Goal: Task Accomplishment & Management: Complete application form

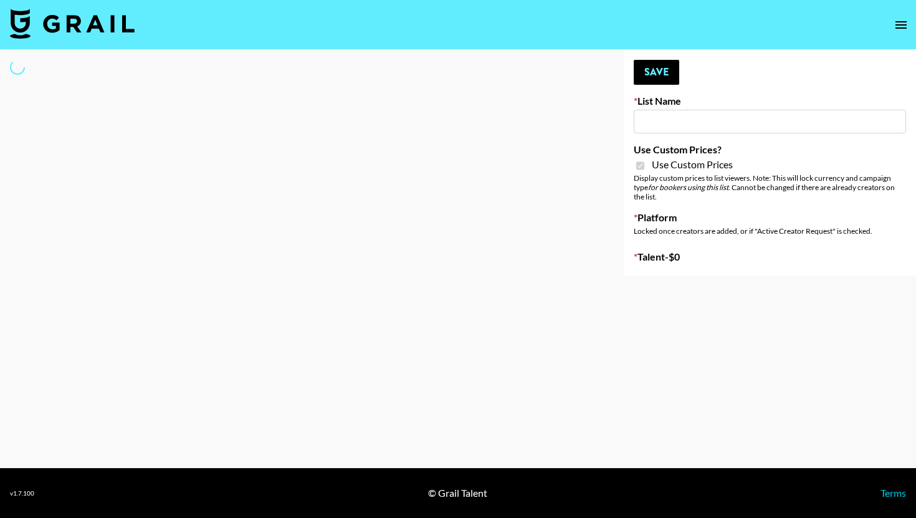
type input "Content Labs for Govee's TV Backlight 3."
checkbox input "true"
select select "Brand"
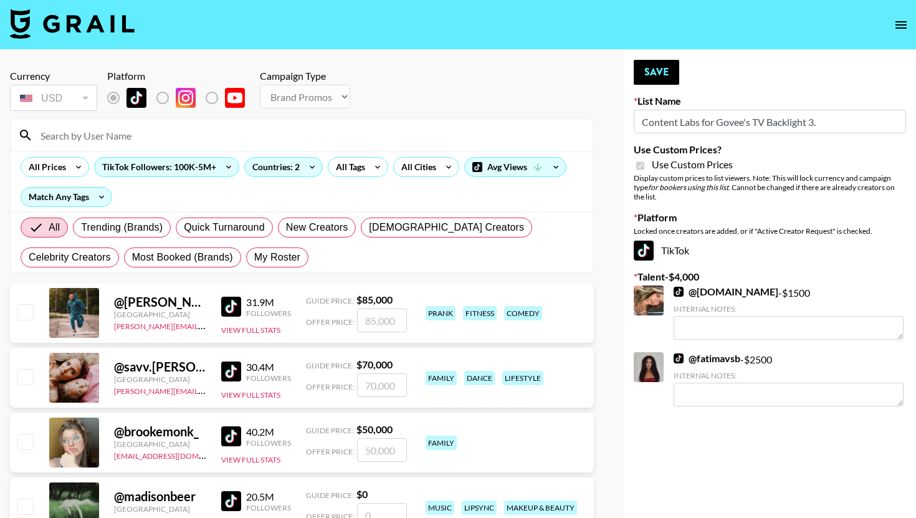
click at [191, 142] on input at bounding box center [309, 135] width 553 height 20
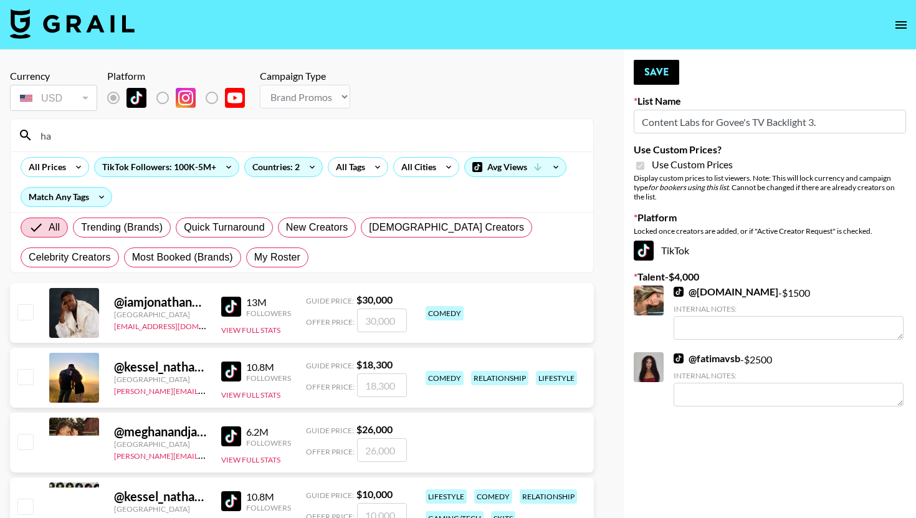
type input "h"
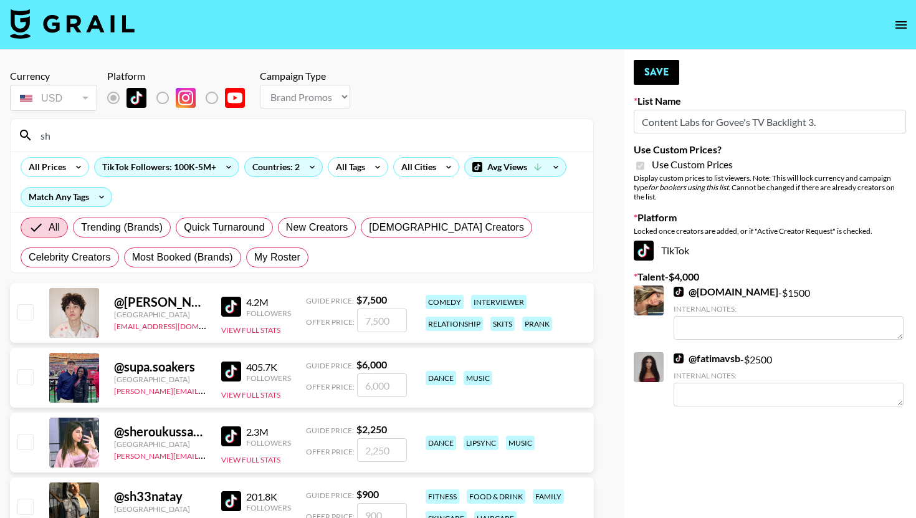
type input "s"
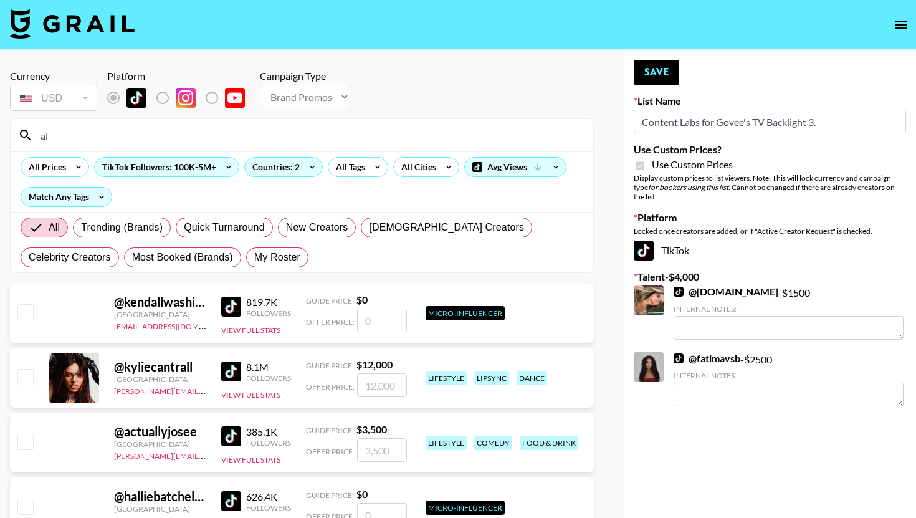
type input "a"
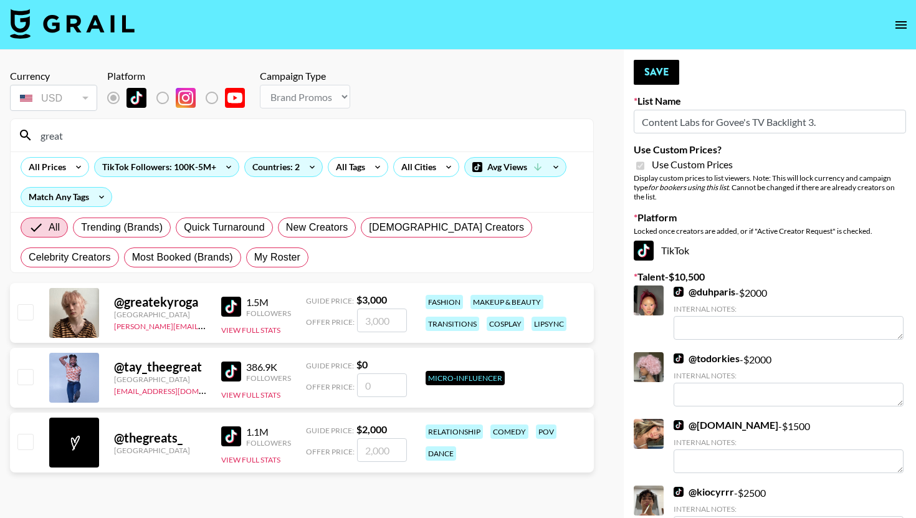
type input "great"
click at [370, 318] on input "number" at bounding box center [382, 320] width 50 height 24
checkbox input "true"
type input "2500"
click at [658, 72] on button "Save" at bounding box center [656, 72] width 45 height 25
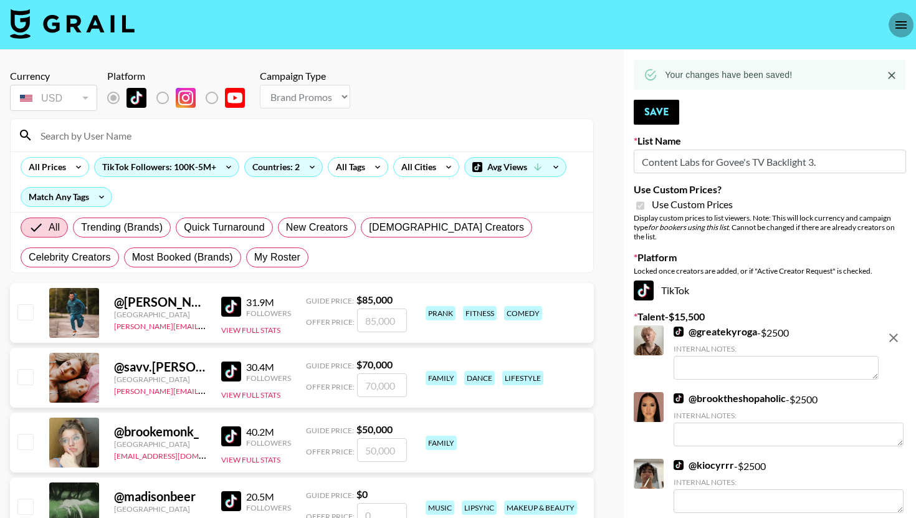
click at [908, 21] on button "open drawer" at bounding box center [900, 24] width 25 height 25
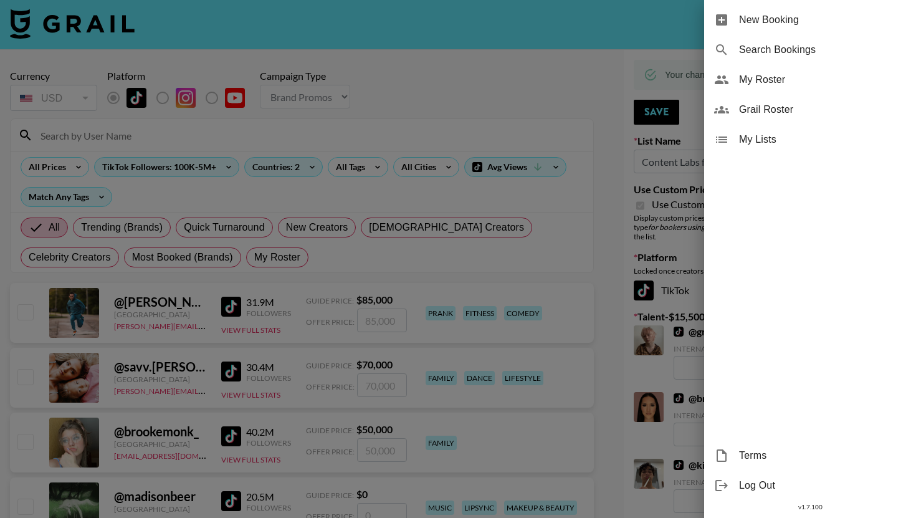
click at [863, 23] on span "New Booking" at bounding box center [822, 19] width 167 height 15
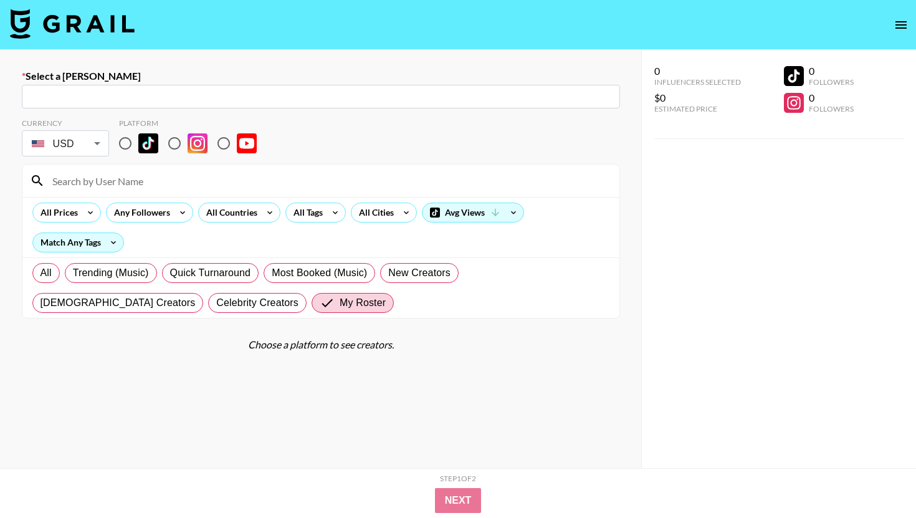
click at [126, 108] on section "Currency USD USD ​ Platform All Prices Any Followers All Countries All Tags All…" at bounding box center [321, 213] width 598 height 210
click at [126, 98] on input "text" at bounding box center [320, 97] width 583 height 14
paste input "[PERSON_NAME][EMAIL_ADDRESS][DOMAIN_NAME]"
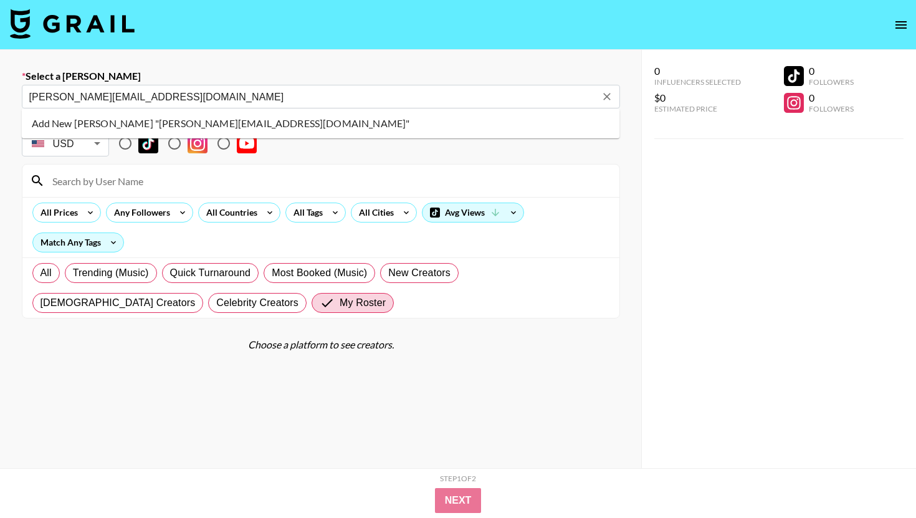
click at [189, 118] on li "Add New Booker "sheldon@mercurydynamic.com"" at bounding box center [321, 123] width 598 height 20
type input "Add New Booker "sheldon@mercurydynamic.com""
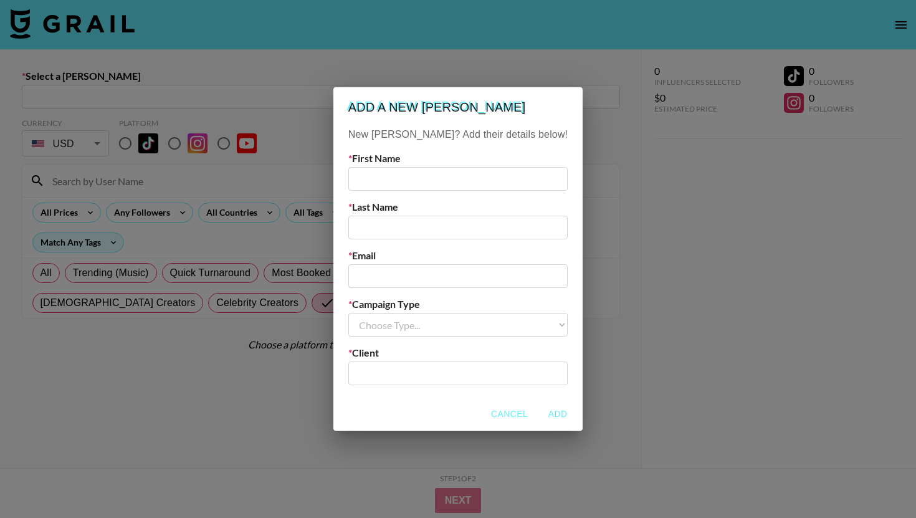
click at [412, 280] on input "email" at bounding box center [457, 276] width 219 height 24
click at [402, 330] on select "Choose Type... Song Promos Brand Promos" at bounding box center [457, 325] width 219 height 24
click at [407, 364] on div "​" at bounding box center [457, 373] width 219 height 24
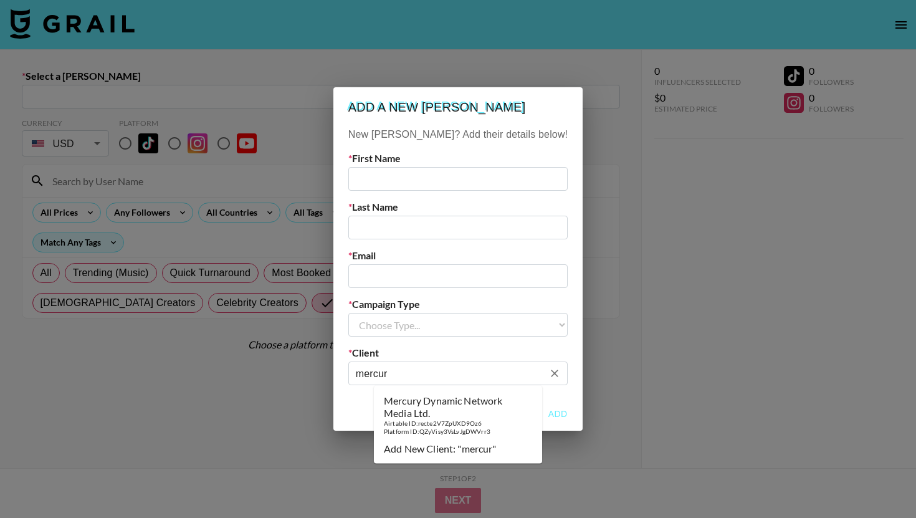
click at [415, 404] on div "Mercury Dynamic Network Media Ltd." at bounding box center [458, 406] width 148 height 25
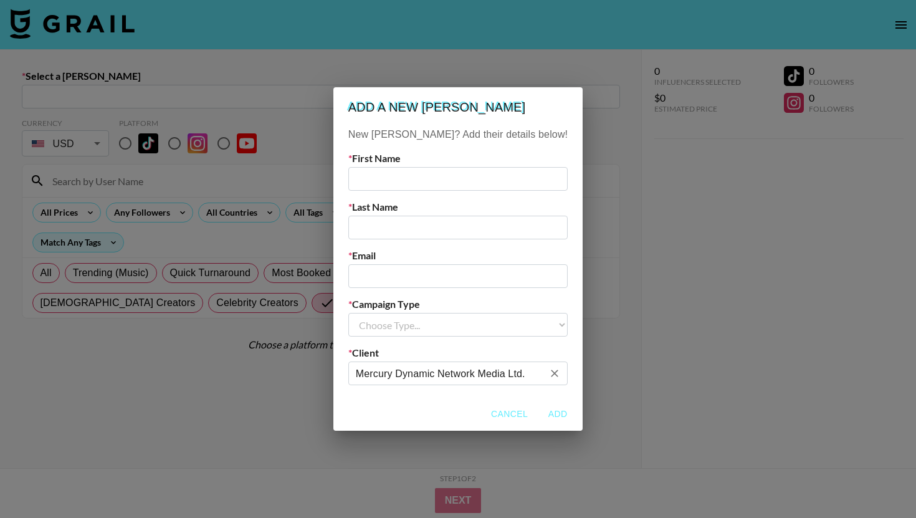
type input "Mercury Dynamic Network Media Ltd."
click at [456, 316] on select "Choose Type... Song Promos Brand Promos" at bounding box center [457, 325] width 219 height 24
select select "Brand"
click at [462, 268] on input "email" at bounding box center [457, 276] width 219 height 24
paste input "[PERSON_NAME][EMAIL_ADDRESS][DOMAIN_NAME]"
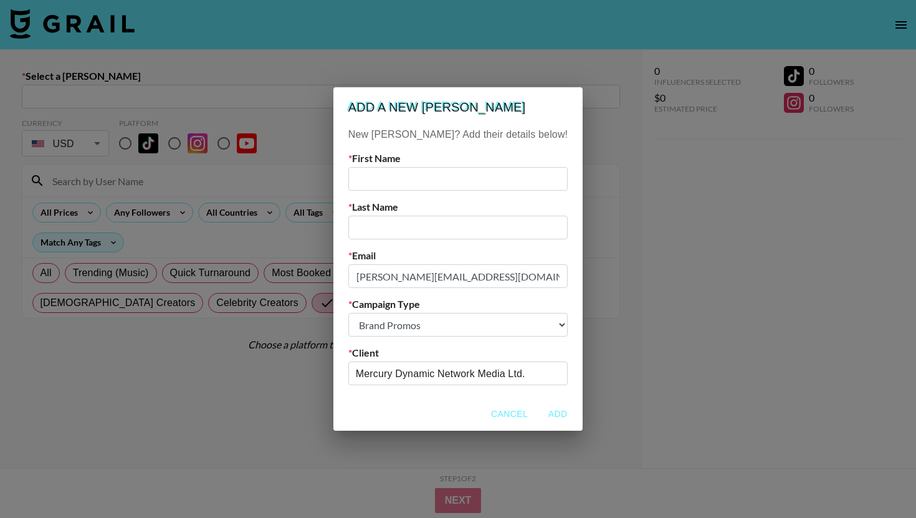
type input "[PERSON_NAME][EMAIL_ADDRESS][DOMAIN_NAME]"
click at [455, 237] on input "text" at bounding box center [457, 228] width 219 height 24
click at [440, 171] on input "text" at bounding box center [457, 179] width 219 height 24
type input "sheldon"
click at [442, 239] on input "text" at bounding box center [457, 228] width 219 height 24
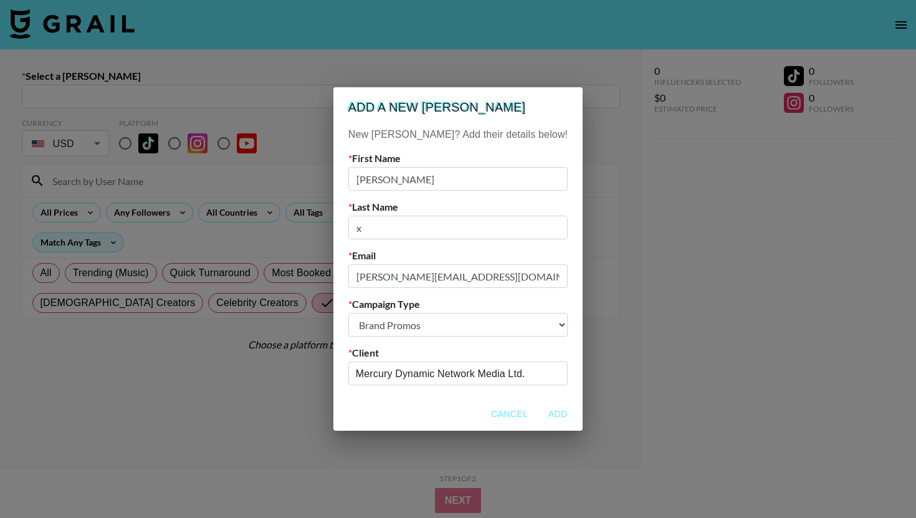
type input "x"
click at [538, 411] on button "Add" at bounding box center [558, 413] width 40 height 23
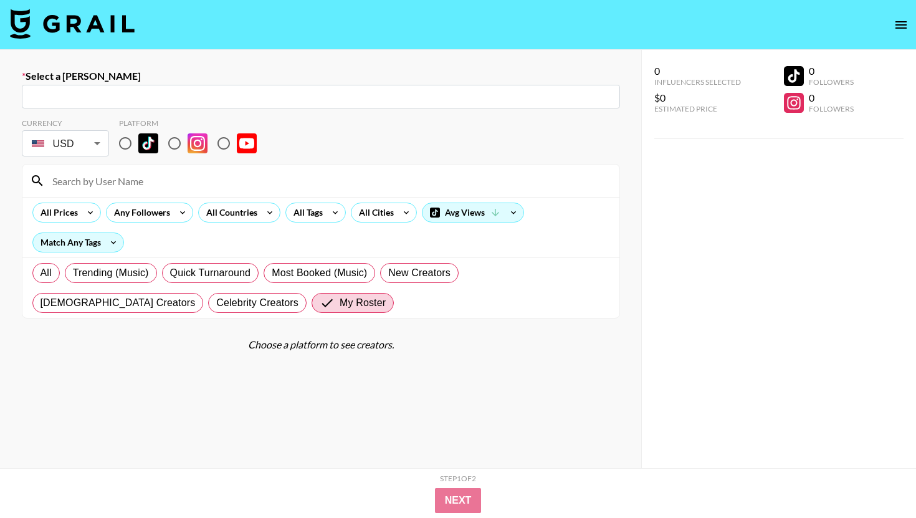
click at [123, 138] on input "radio" at bounding box center [125, 143] width 26 height 26
radio input "true"
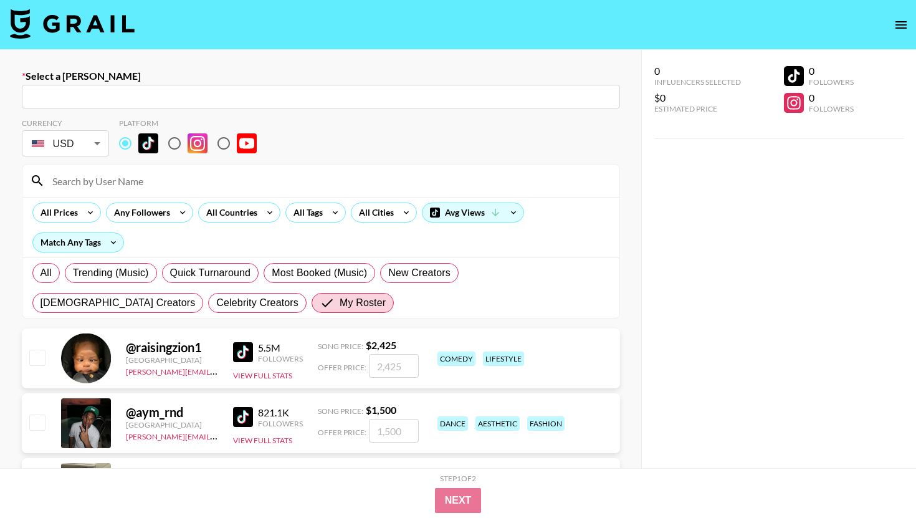
click at [116, 192] on div at bounding box center [320, 180] width 597 height 32
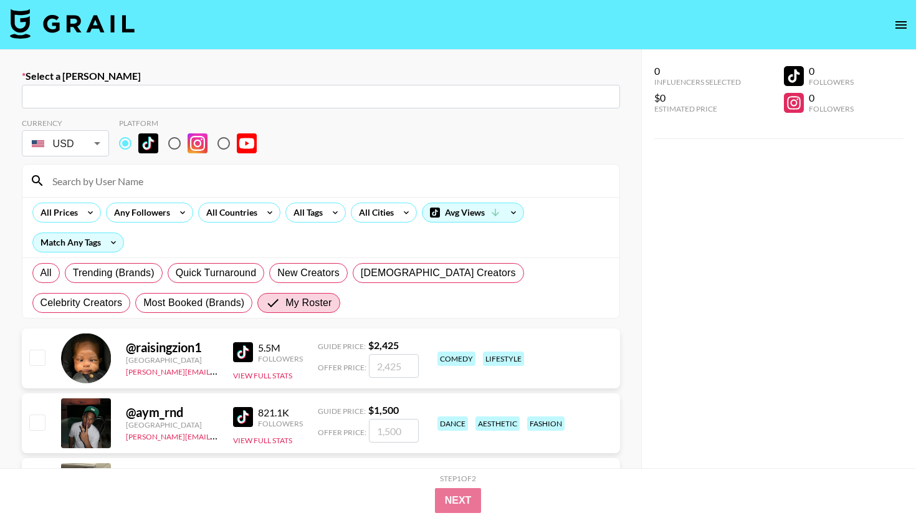
type input "sheldon@mercurydynamic.com: sheldon x -- Mercury Dynamic Network Media Ltd. -- …"
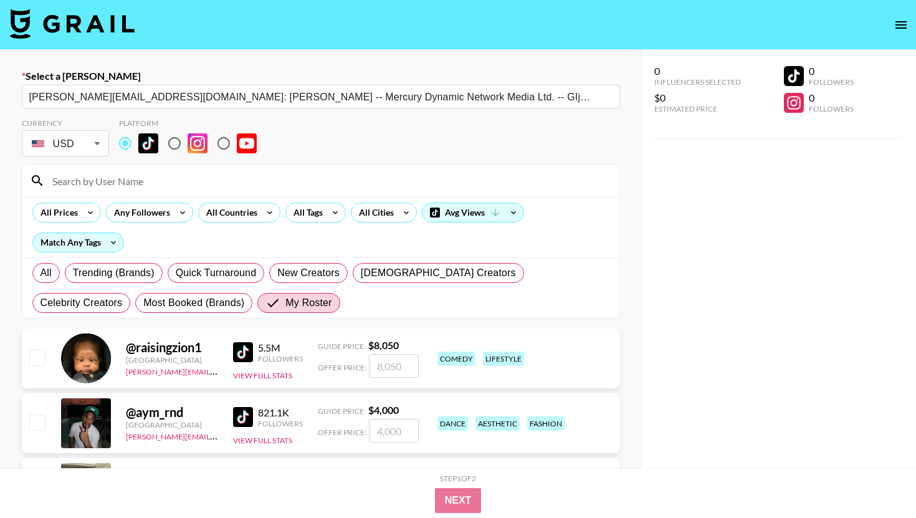
click at [173, 141] on input "radio" at bounding box center [174, 143] width 26 height 26
radio input "true"
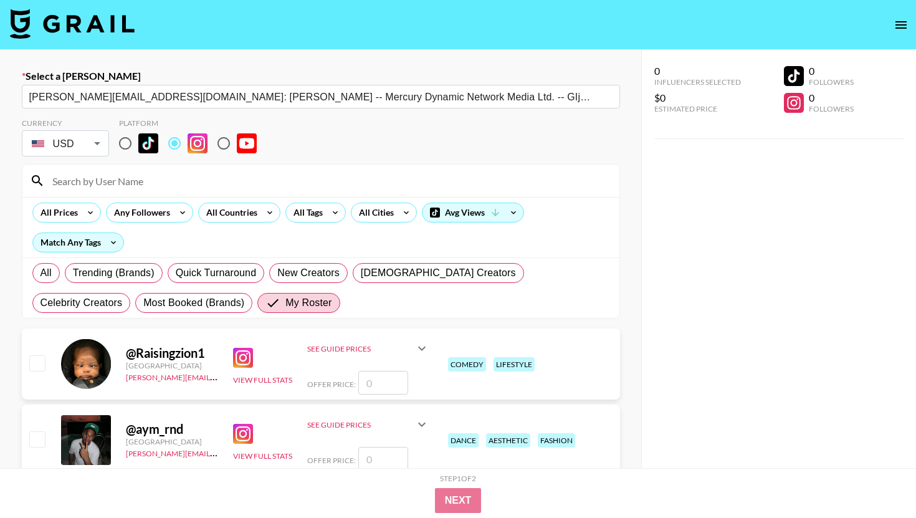
click at [166, 181] on input at bounding box center [328, 181] width 567 height 20
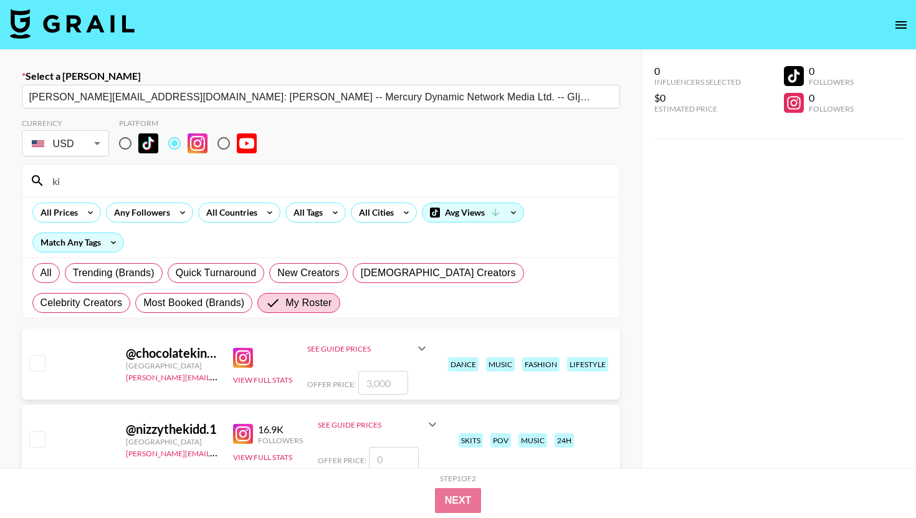
type input "k"
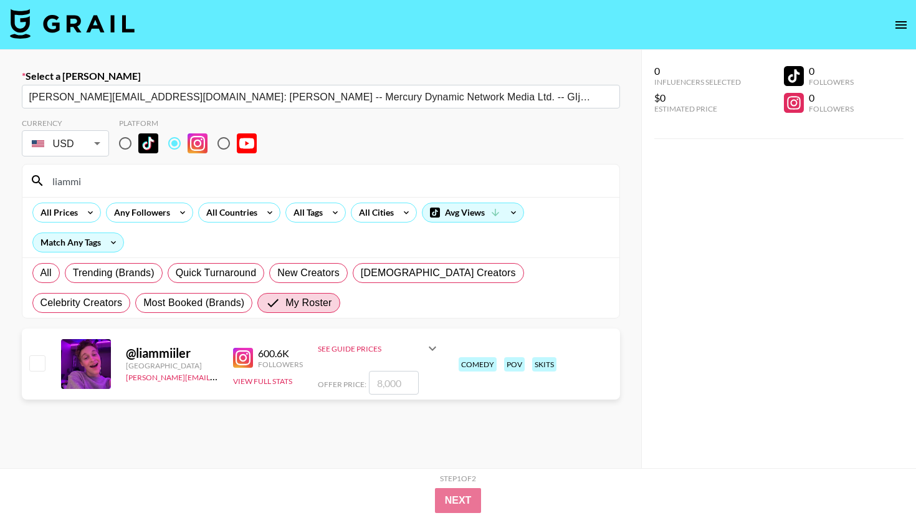
type input "liammi"
click at [402, 396] on div "@ liammiiler United States charlie@grail-talent.com 600.6K Followers View Full …" at bounding box center [321, 363] width 598 height 71
click at [399, 382] on input "number" at bounding box center [394, 383] width 50 height 24
checkbox input "true"
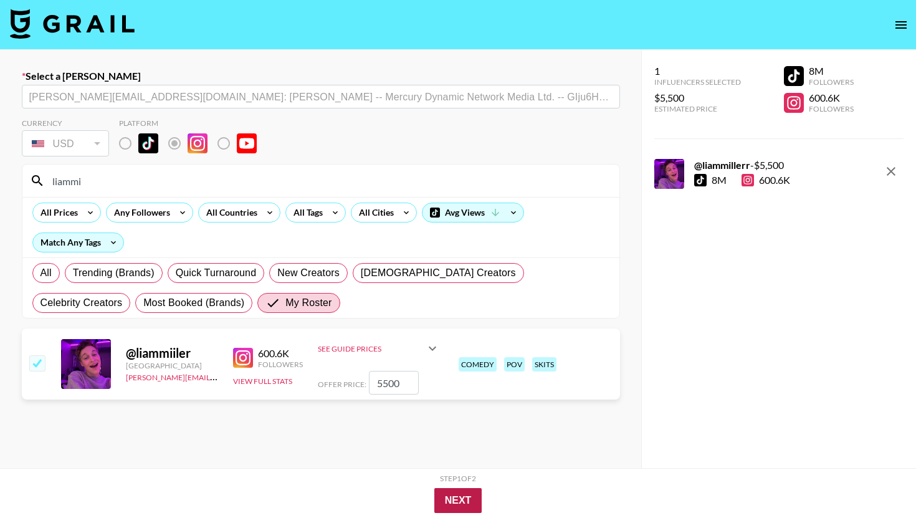
type input "5500"
click at [455, 498] on button "Next" at bounding box center [458, 500] width 48 height 25
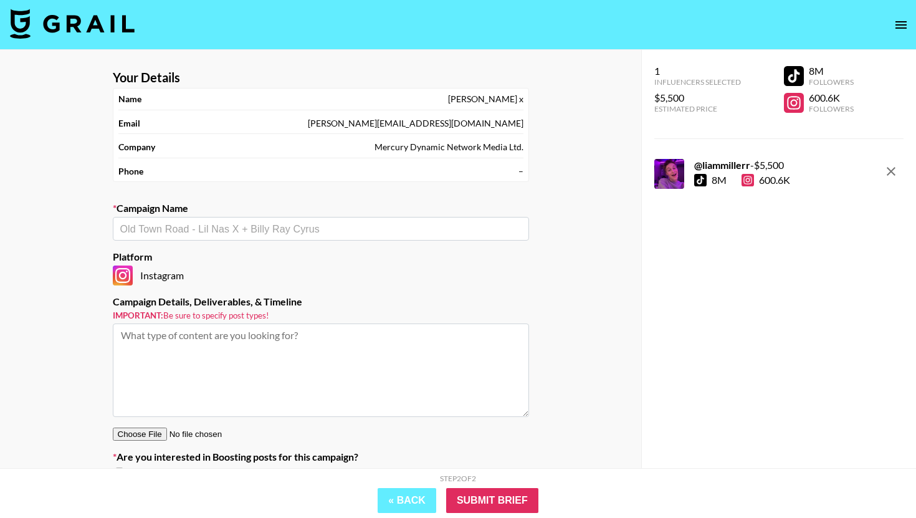
click at [318, 230] on input "text" at bounding box center [320, 229] width 401 height 14
type input "[PERSON_NAME] x Camscanner"
click at [314, 259] on li "Add New Campaign: "Liam x Camscanner"" at bounding box center [321, 255] width 416 height 20
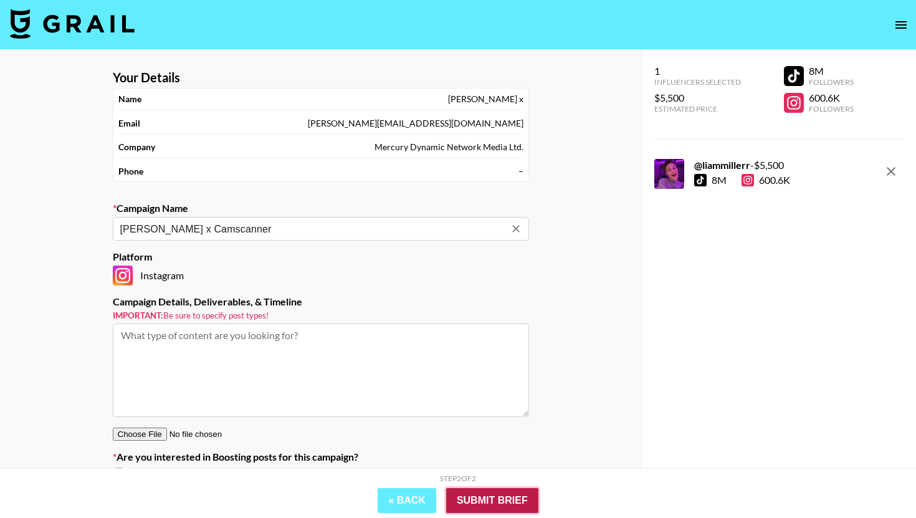
click at [481, 492] on input "Submit Brief" at bounding box center [492, 500] width 92 height 25
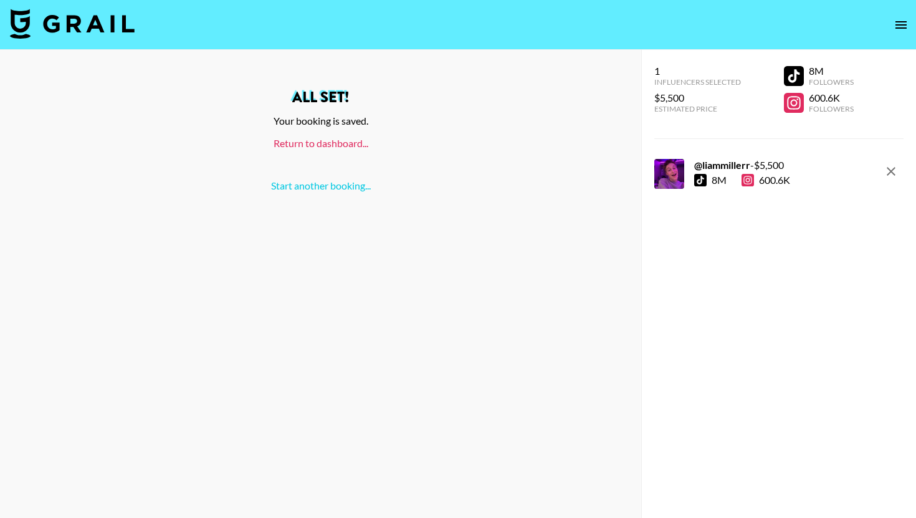
click at [318, 144] on link "Return to dashboard..." at bounding box center [320, 143] width 95 height 12
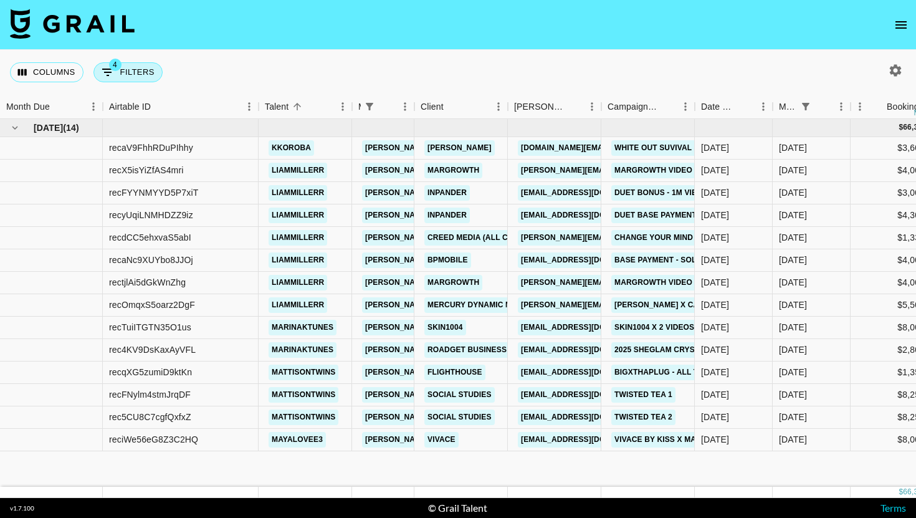
click at [130, 65] on button "4 Filters" at bounding box center [127, 72] width 69 height 20
select select "managerIds"
select select "status"
select select "not"
select select "declined"
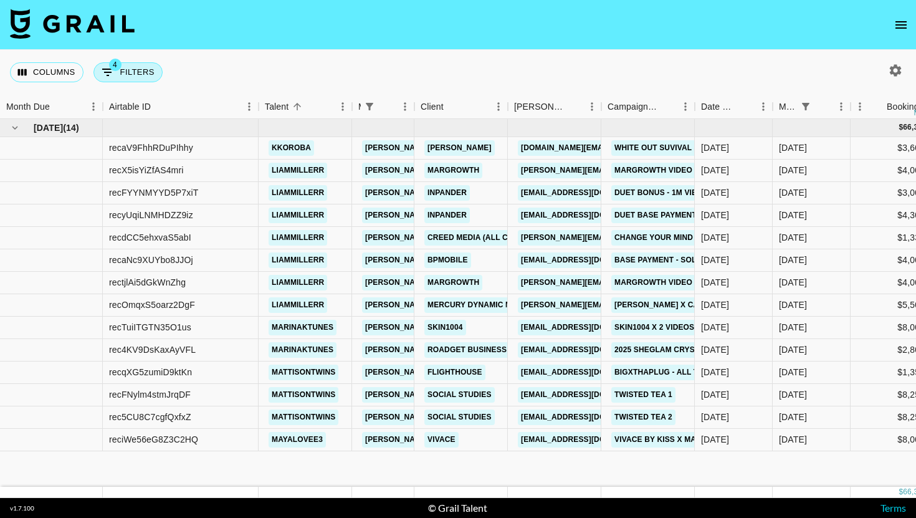
select select "status"
select select "not"
select select "cancelled"
select select "monthDue2"
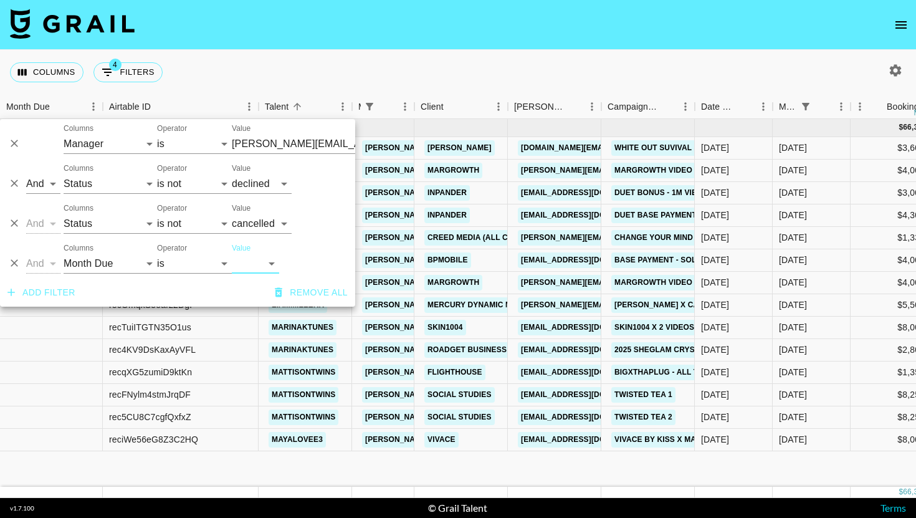
click at [262, 260] on select "[DATE] Aug '[DATE] Jun '[DATE] Apr '[DATE] Feb '[DATE] Dec '[DATE] Oct '[DATE] …" at bounding box center [255, 264] width 47 height 20
select select "[DATE]"
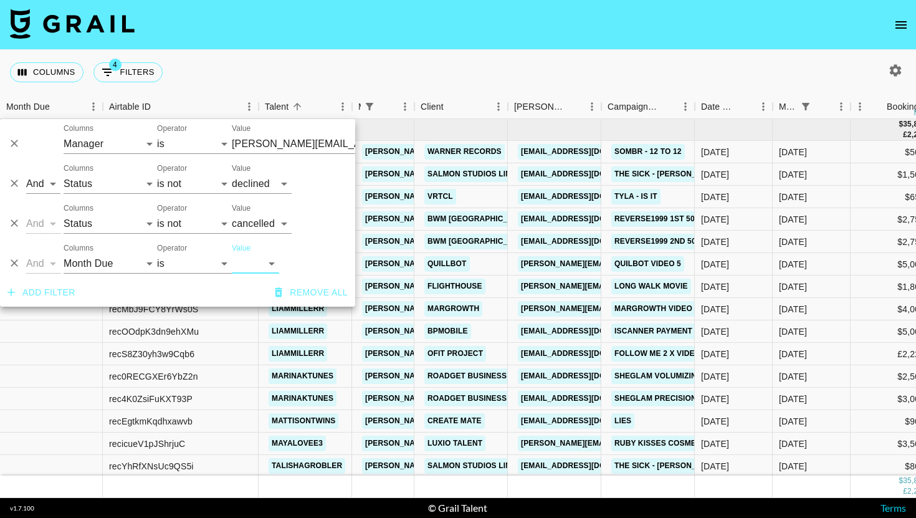
click at [470, 64] on div "Columns 4 Filters + Booking" at bounding box center [458, 72] width 916 height 45
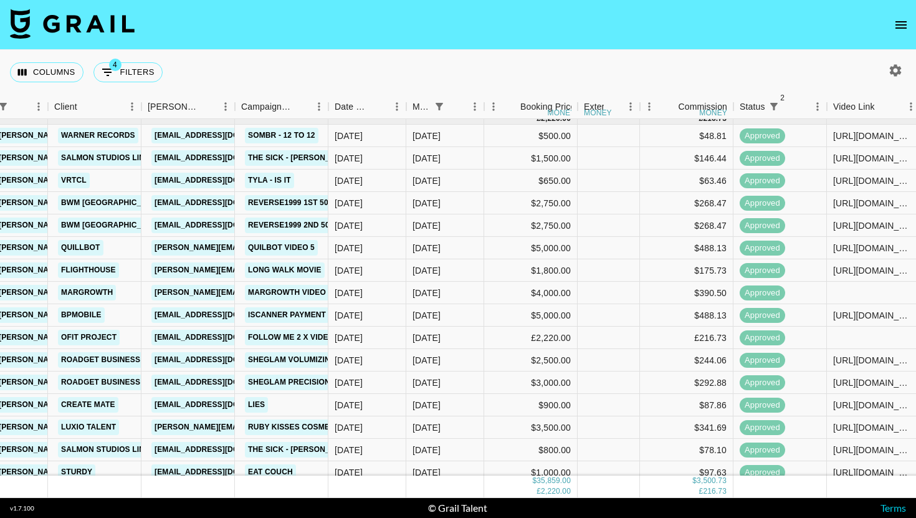
scroll to position [46, 366]
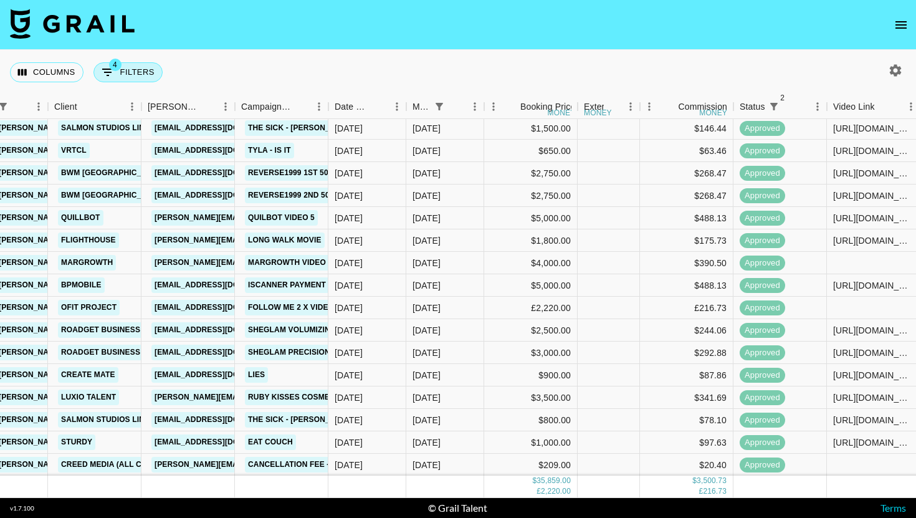
click at [113, 65] on span "4" at bounding box center [115, 65] width 12 height 12
select select "managerIds"
select select "status"
select select "not"
select select "declined"
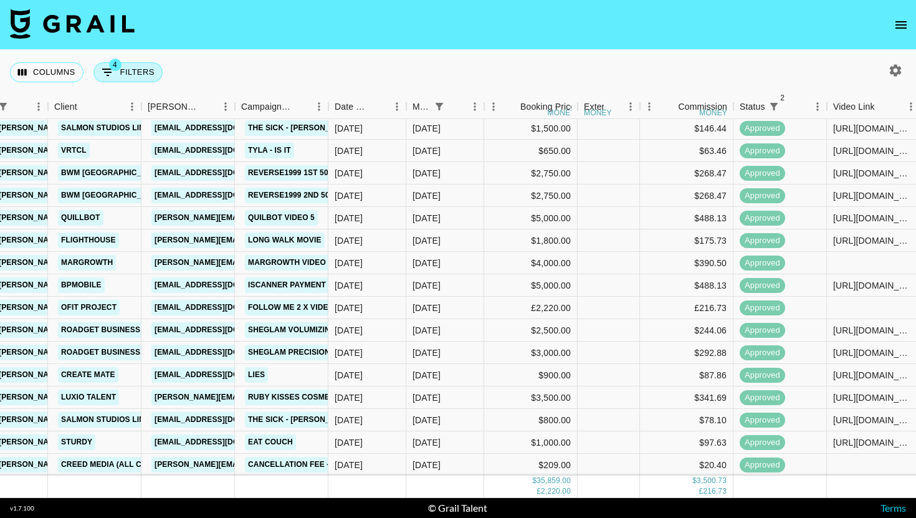
select select "status"
select select "not"
select select "cancelled"
select select "monthDue2"
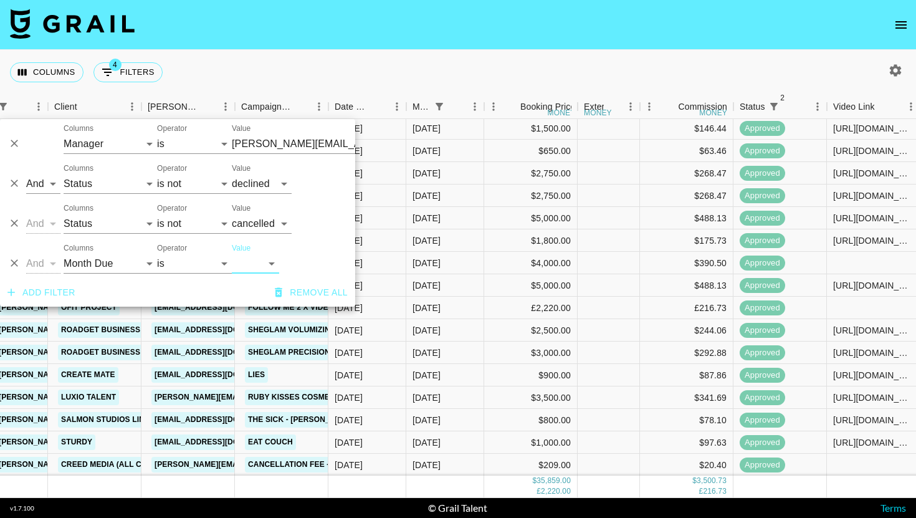
click at [270, 259] on select "[DATE] Aug '[DATE] Jun '[DATE] Apr '[DATE] Feb '[DATE] Dec '[DATE] Oct '[DATE] …" at bounding box center [255, 264] width 47 height 20
select select "[DATE]"
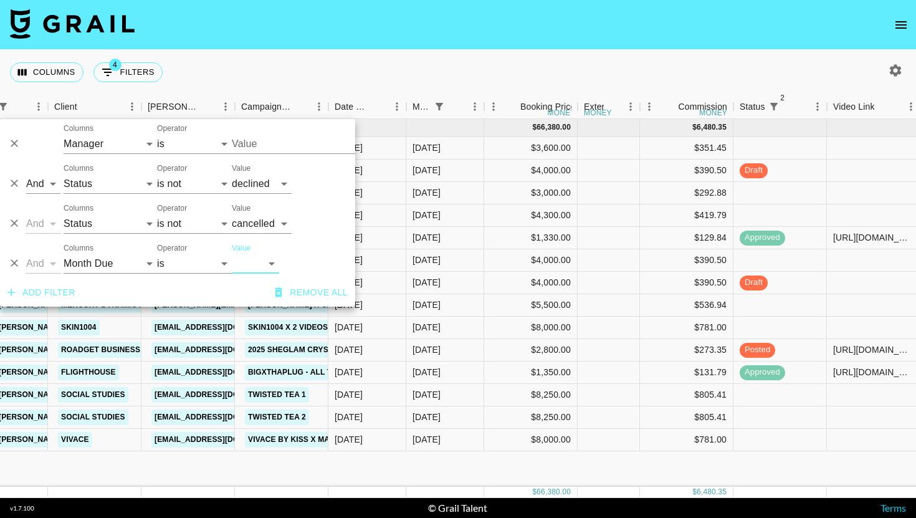
type input "[PERSON_NAME][EMAIL_ADDRESS][DOMAIN_NAME]"
click at [490, 51] on div "Columns 4 Filters + Booking" at bounding box center [458, 72] width 916 height 45
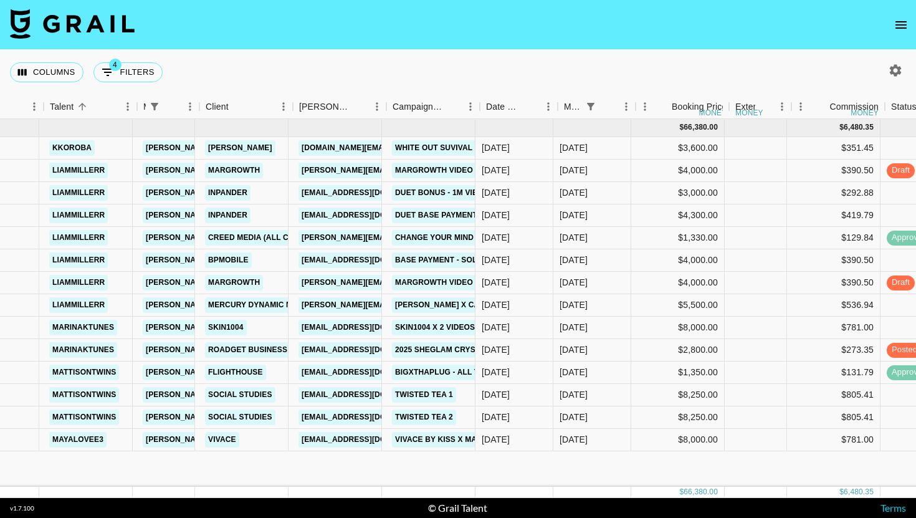
scroll to position [0, 221]
